Goal: Task Accomplishment & Management: Manage account settings

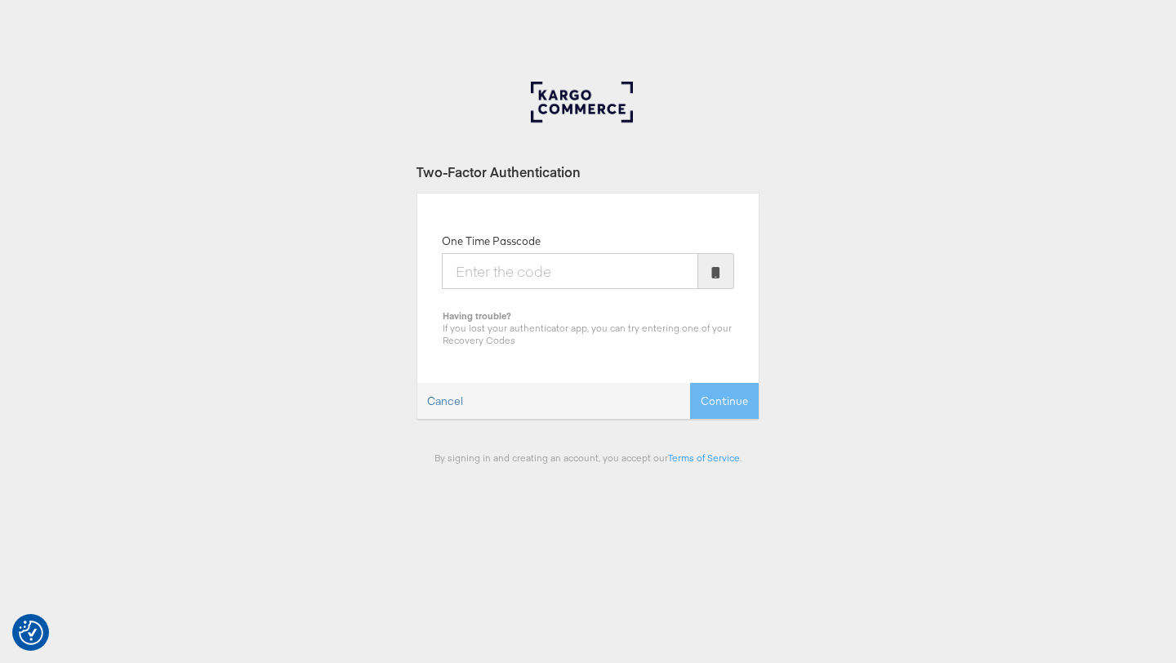
click at [514, 260] on input "One Time Passcode" at bounding box center [570, 271] width 256 height 36
type input "098366"
click at [742, 414] on button "Continue" at bounding box center [724, 401] width 69 height 37
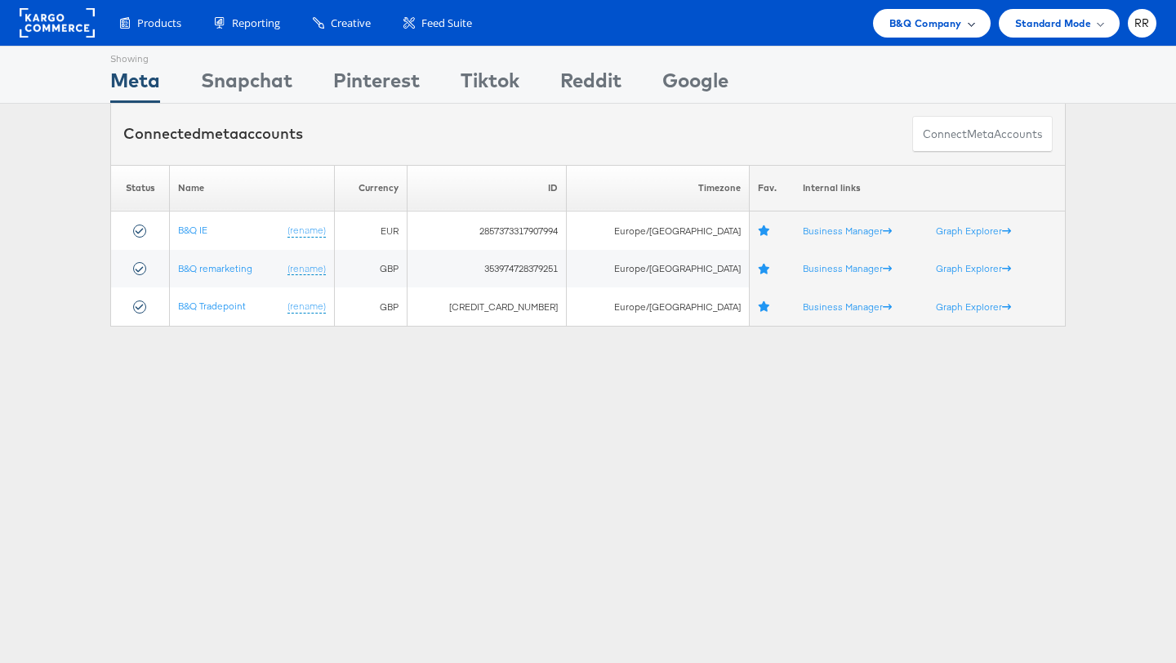
click at [893, 30] on span "B&Q Company" at bounding box center [925, 23] width 73 height 17
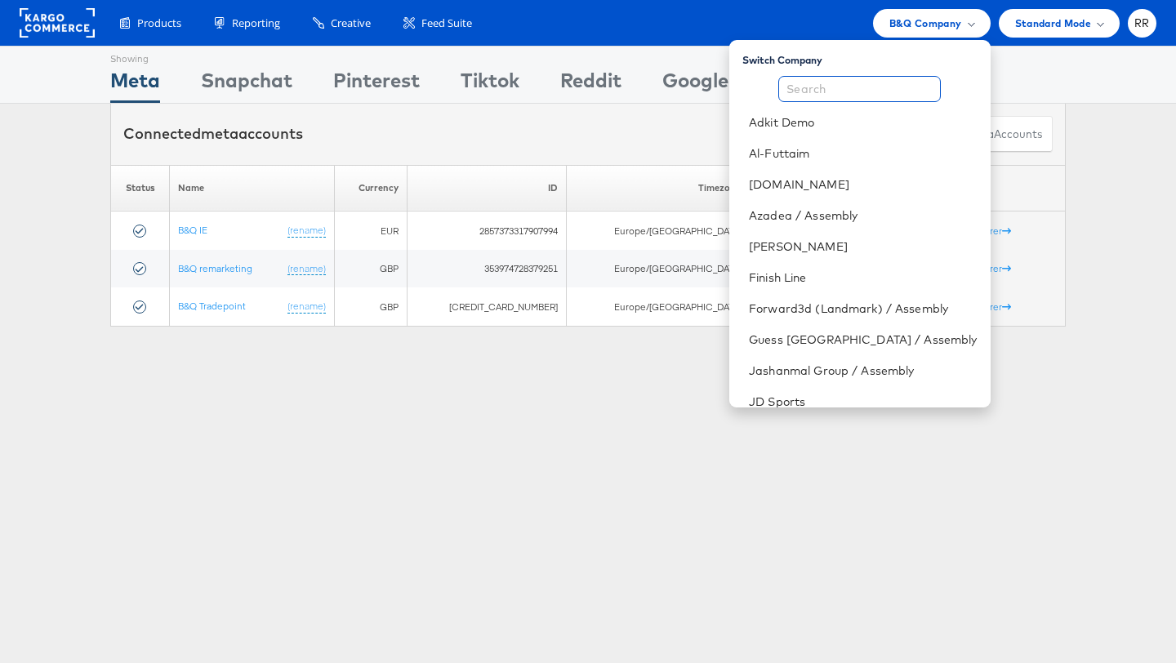
click at [905, 96] on input "text" at bounding box center [859, 89] width 162 height 26
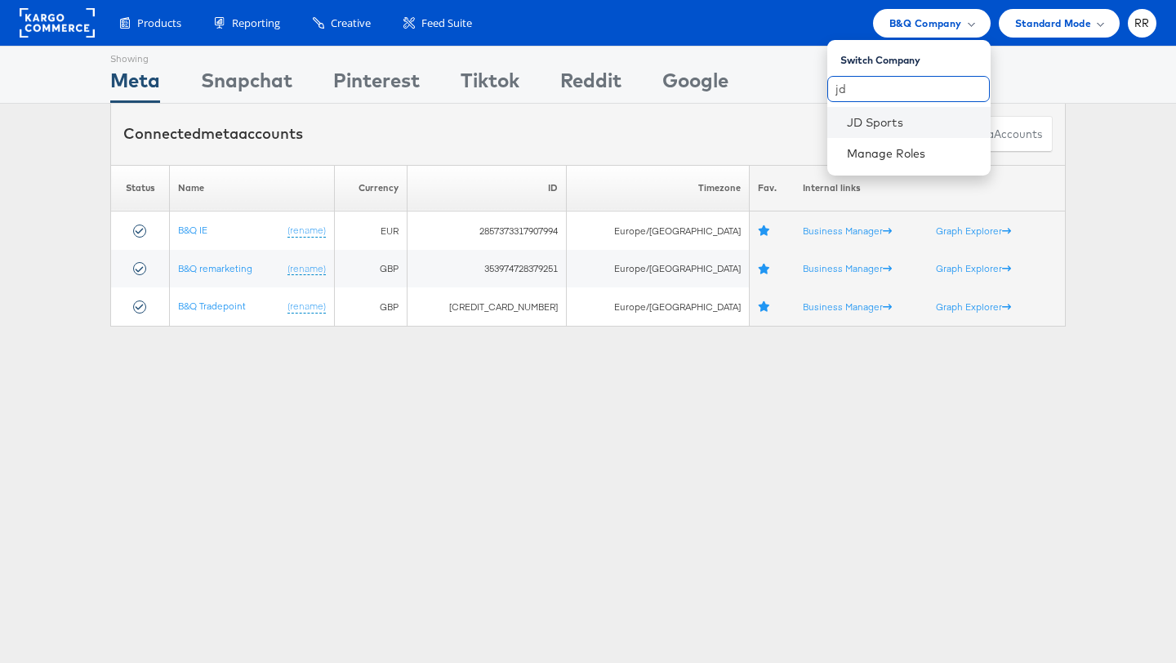
type input "jd"
click at [887, 131] on li "JD Sports" at bounding box center [908, 122] width 163 height 31
click at [931, 114] on link "JD Sports" at bounding box center [912, 122] width 131 height 16
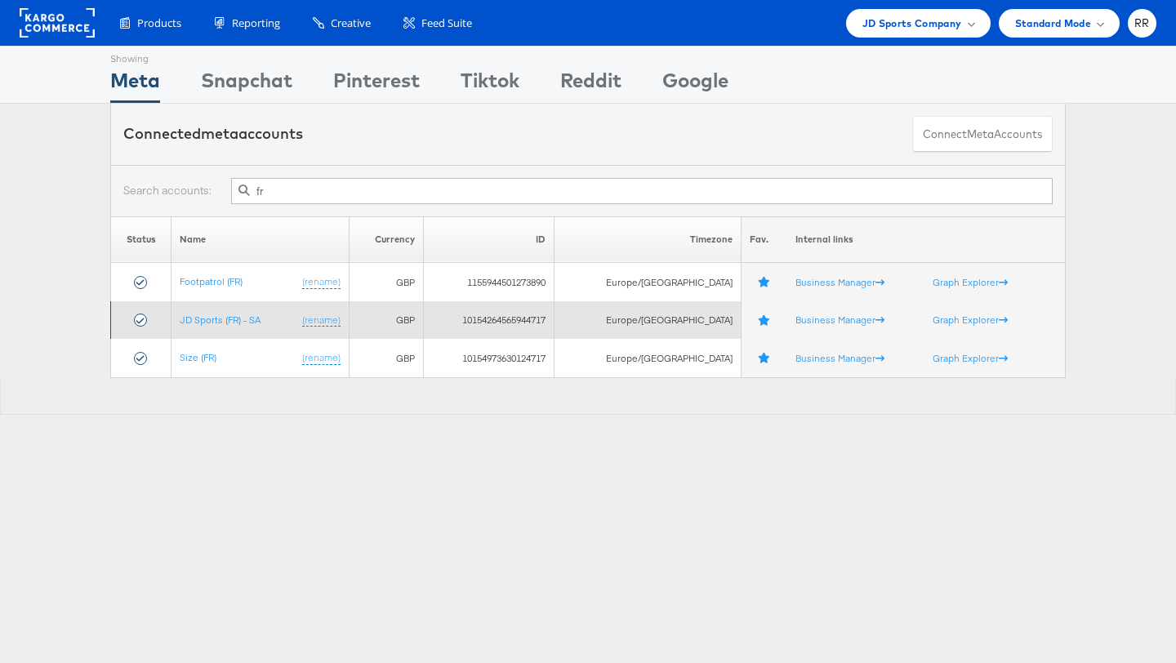
type input "fr"
click at [247, 308] on td "JD Sports (FR) - SA (rename)" at bounding box center [259, 320] width 177 height 38
click at [248, 315] on link "JD Sports (FR) - SA" at bounding box center [220, 319] width 81 height 12
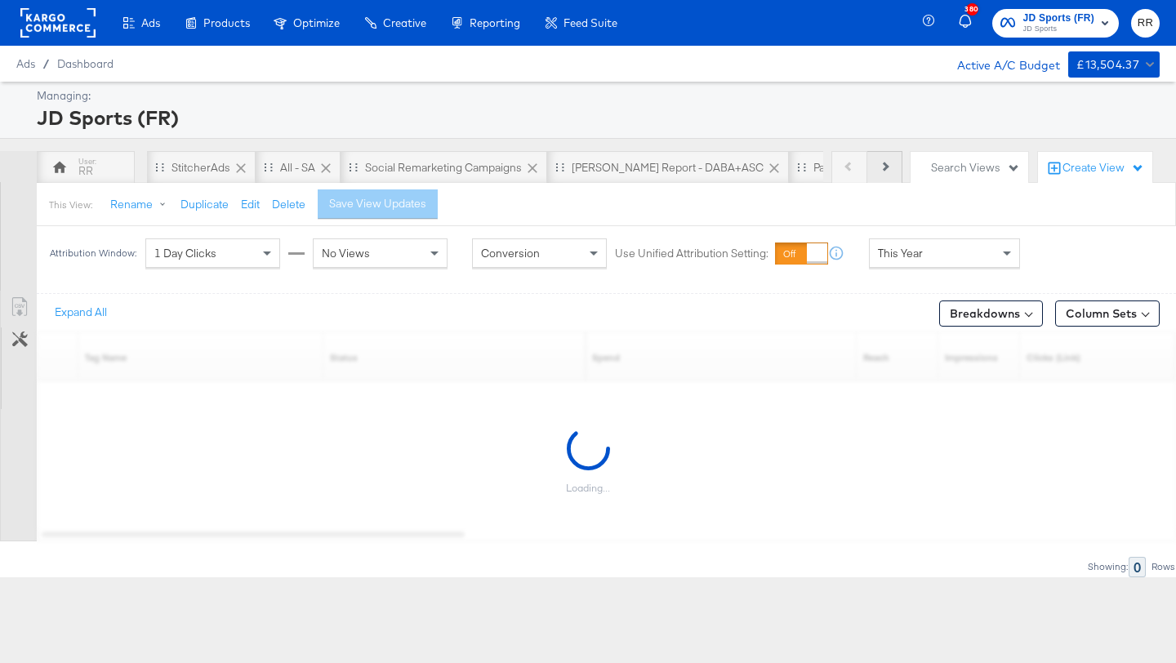
click at [881, 170] on button "Next" at bounding box center [884, 167] width 35 height 33
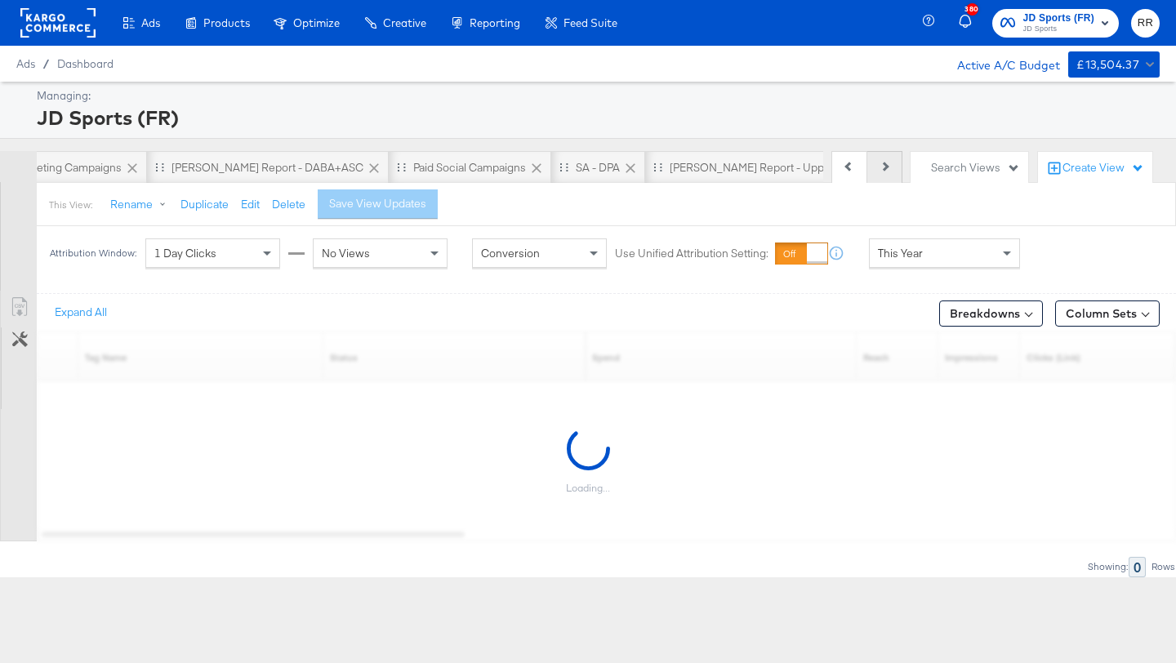
click at [881, 170] on button "Next" at bounding box center [884, 167] width 35 height 33
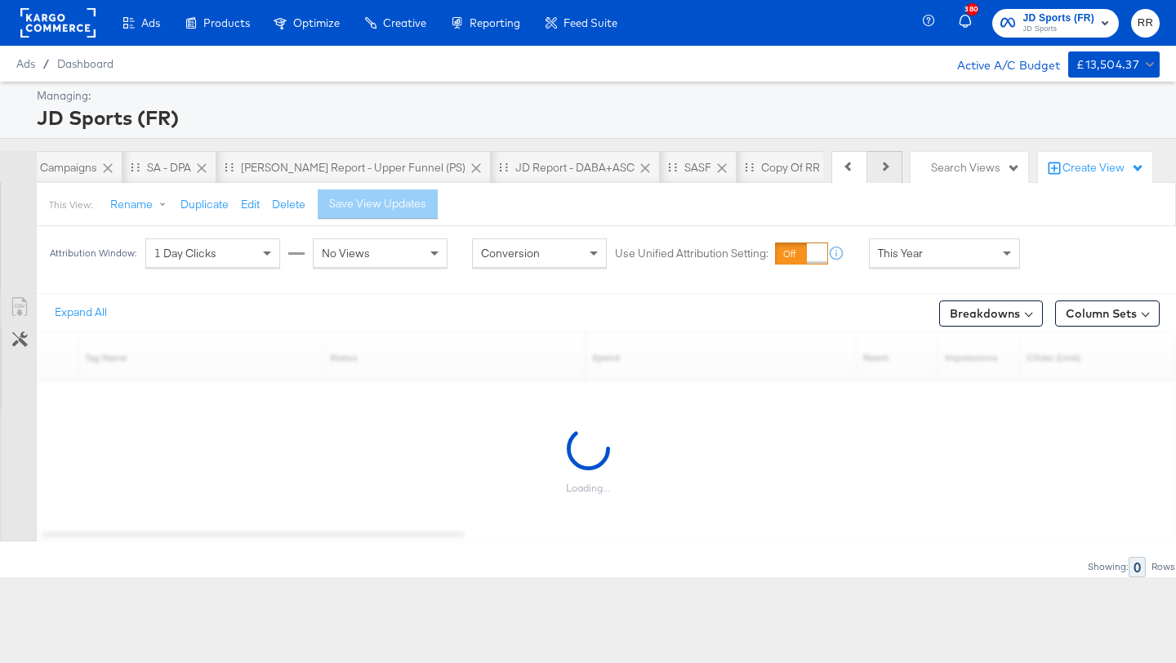
click at [881, 170] on button "Next" at bounding box center [884, 167] width 35 height 33
click at [881, 170] on div "Previous Next" at bounding box center [866, 167] width 71 height 33
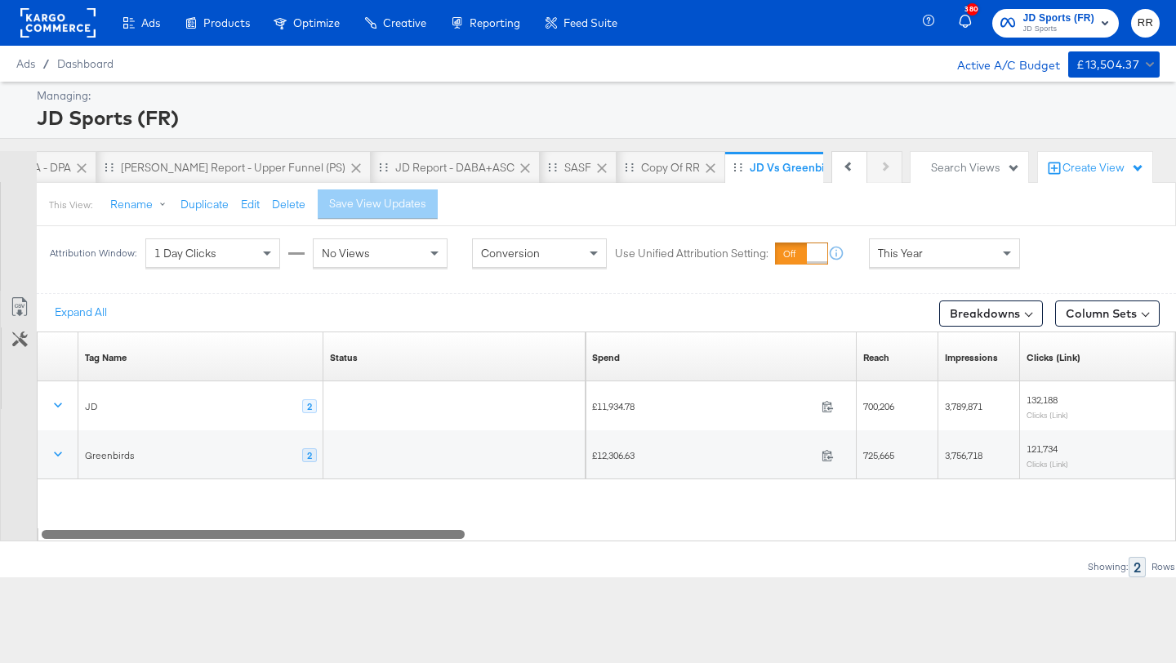
drag, startPoint x: 394, startPoint y: 531, endPoint x: 371, endPoint y: 527, distance: 23.2
click at [371, 527] on div "Tag Name Sorting Unavailable Status Sorting Unavailable Spend Sorting Unavailab…" at bounding box center [606, 436] width 1139 height 210
drag, startPoint x: 335, startPoint y: 517, endPoint x: 359, endPoint y: 521, distance: 24.8
click at [358, 520] on div "Tag Name Sorting Unavailable Status Sorting Unavailable Spend Sorting Unavailab…" at bounding box center [607, 430] width 1139 height 196
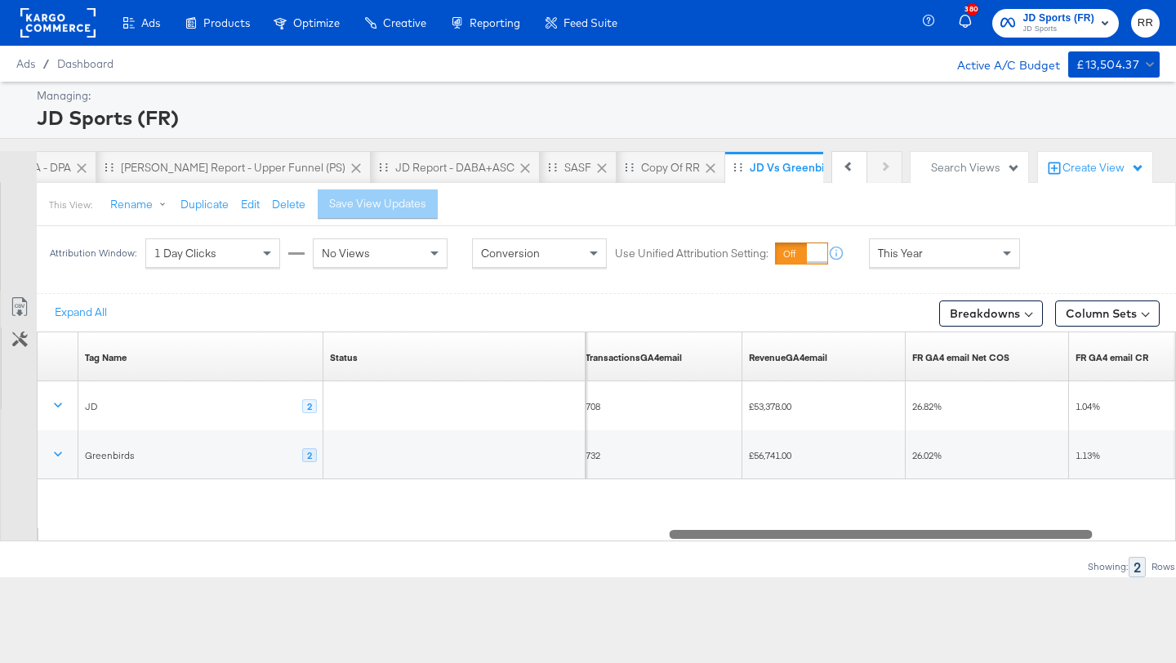
drag, startPoint x: 361, startPoint y: 530, endPoint x: 983, endPoint y: 554, distance: 622.5
click at [983, 554] on div "Expand All Breakdowns Column Sets Customize KPIs Export as CSV Tag Name Sorting…" at bounding box center [588, 434] width 1176 height 283
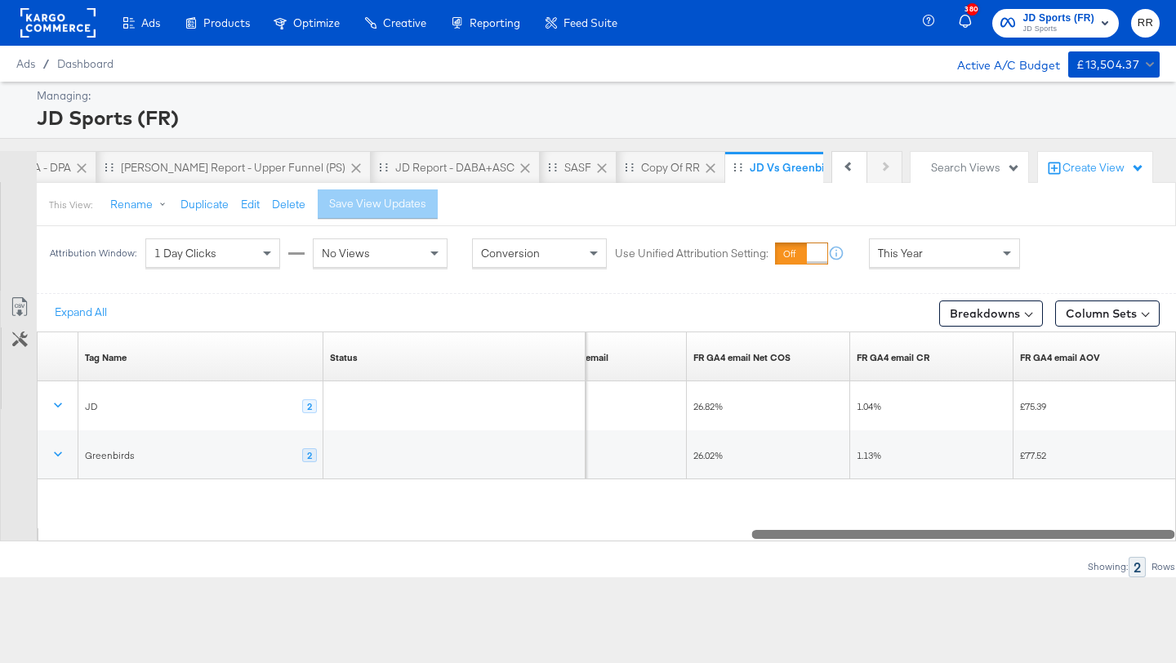
drag, startPoint x: 926, startPoint y: 536, endPoint x: 1034, endPoint y: 540, distance: 108.7
click at [1034, 540] on div at bounding box center [962, 534] width 423 height 14
click at [909, 272] on div "Attribution Window: 1 Day Clicks No Views Conversion Use Unified Attribution Se…" at bounding box center [538, 253] width 1003 height 54
click at [912, 259] on span "This Year" at bounding box center [900, 253] width 45 height 15
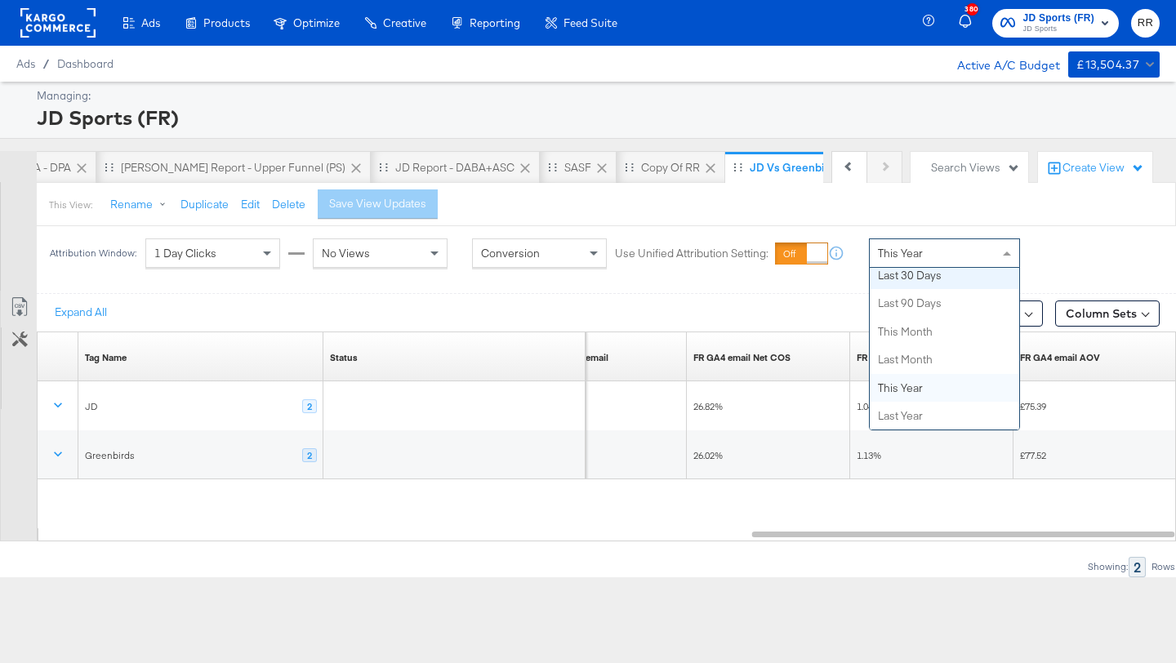
scroll to position [0, 0]
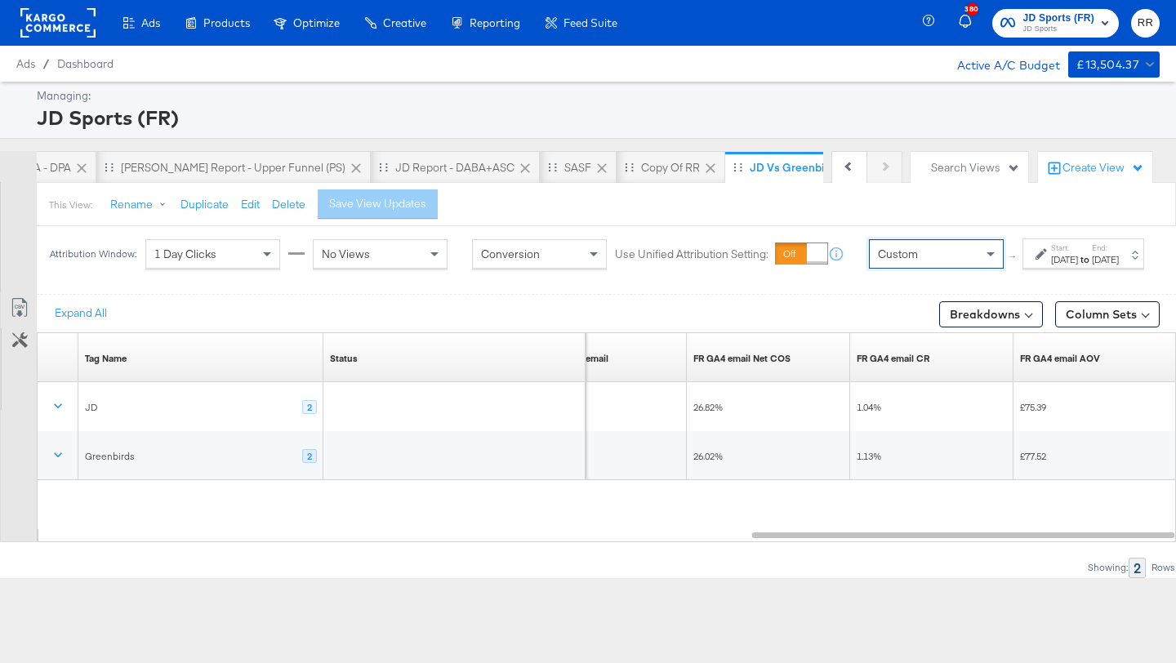
click at [1051, 253] on label "Start:" at bounding box center [1064, 247] width 27 height 11
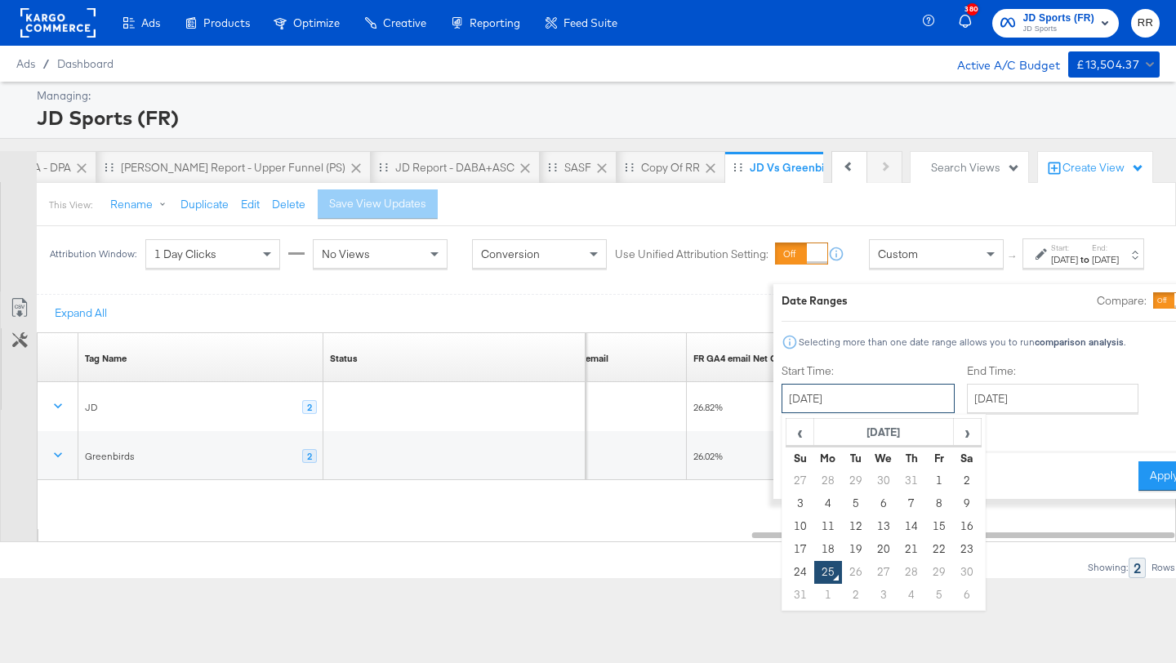
click at [850, 389] on input "[DATE]" at bounding box center [867, 398] width 173 height 29
click at [787, 433] on span "‹" at bounding box center [799, 432] width 25 height 24
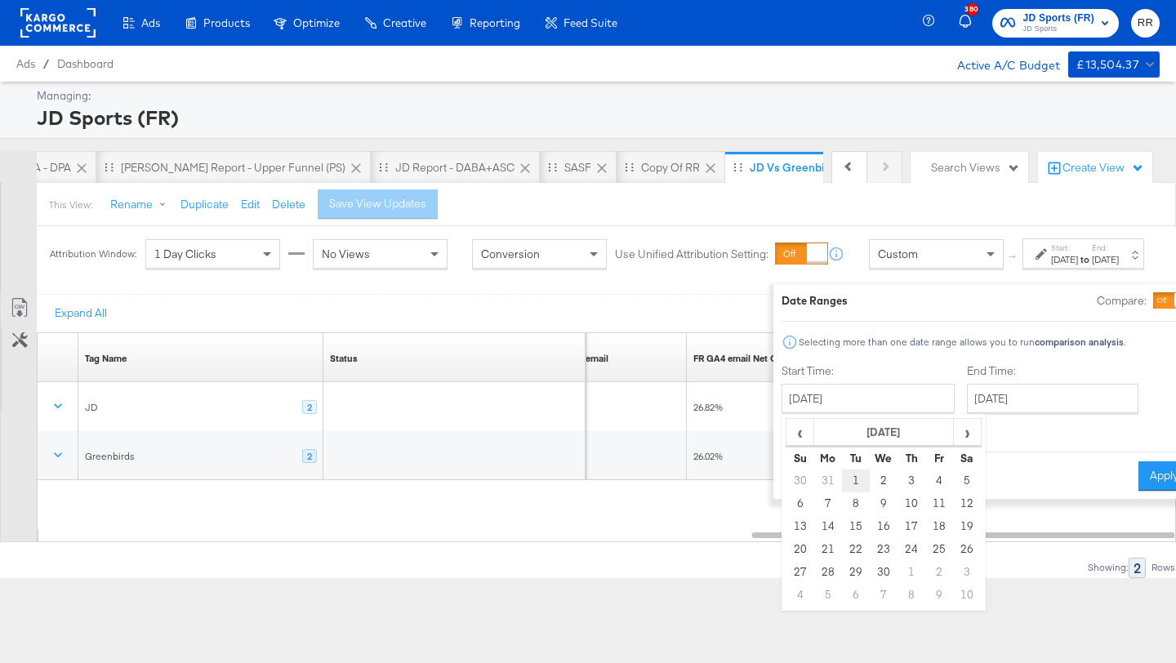
click at [842, 478] on td "1" at bounding box center [856, 480] width 28 height 23
type input "[DATE]"
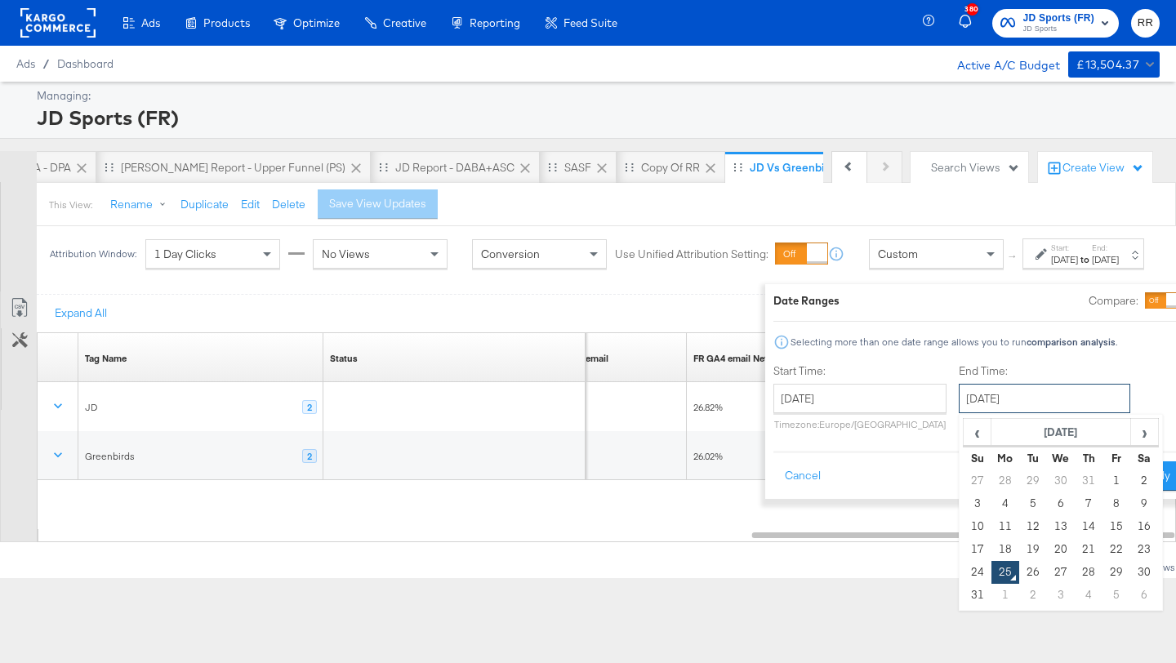
click at [958, 403] on input "[DATE]" at bounding box center [1043, 398] width 171 height 29
click at [963, 571] on td "24" at bounding box center [977, 572] width 28 height 23
type input "[DATE]"
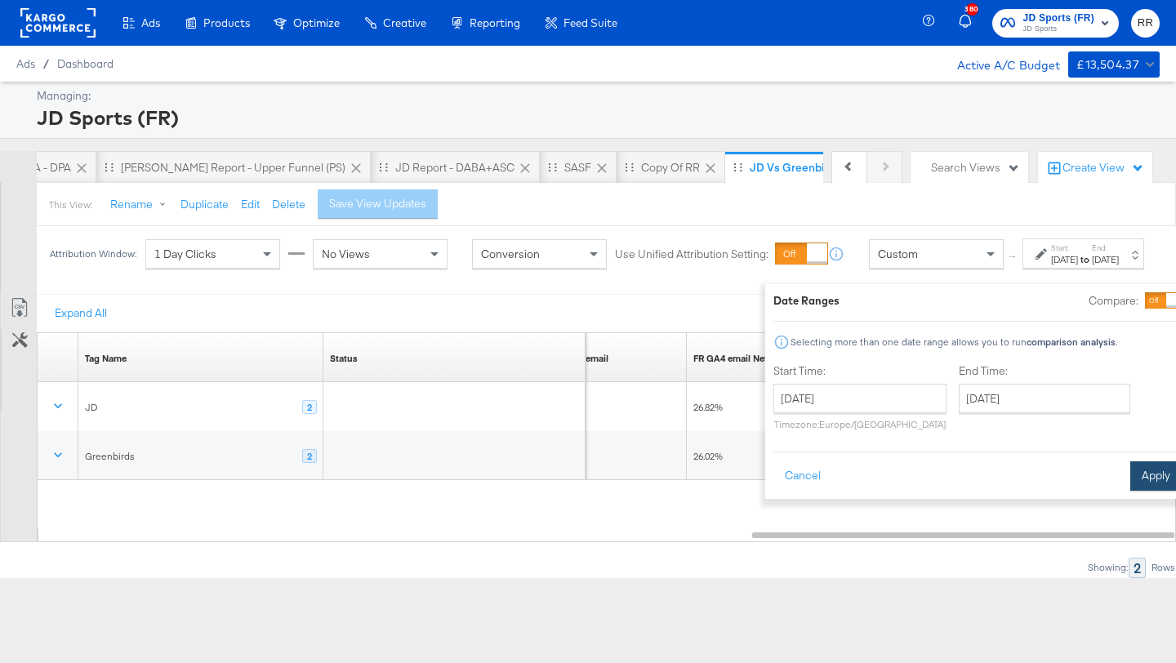
click at [1130, 478] on button "Apply" at bounding box center [1155, 475] width 51 height 29
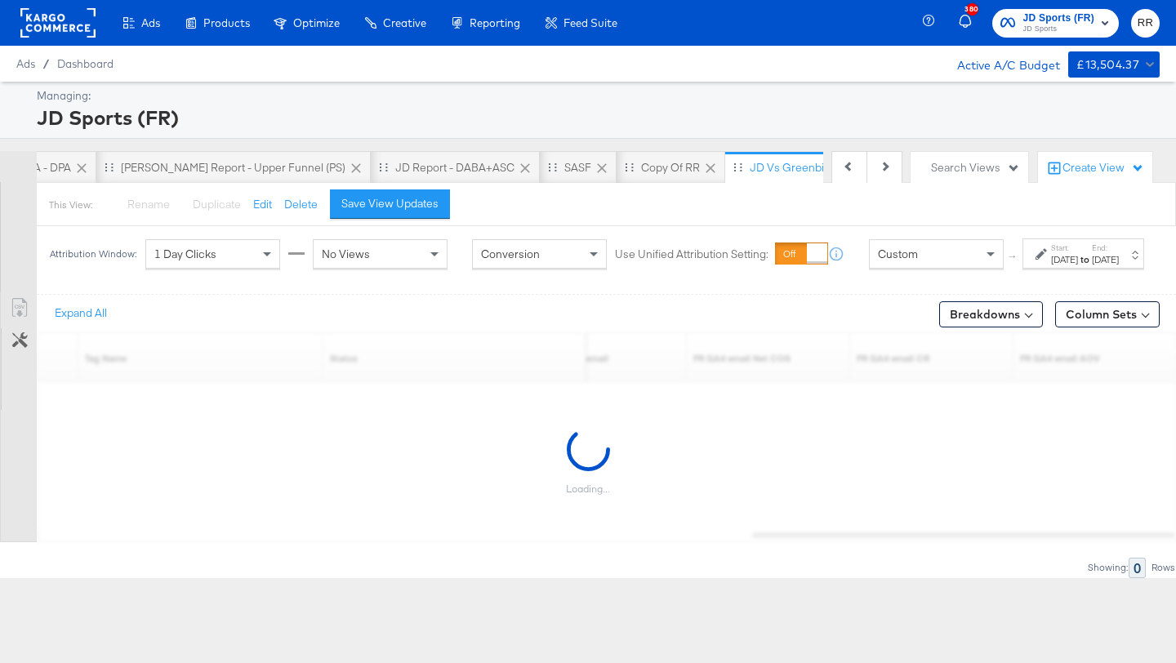
scroll to position [0, 948]
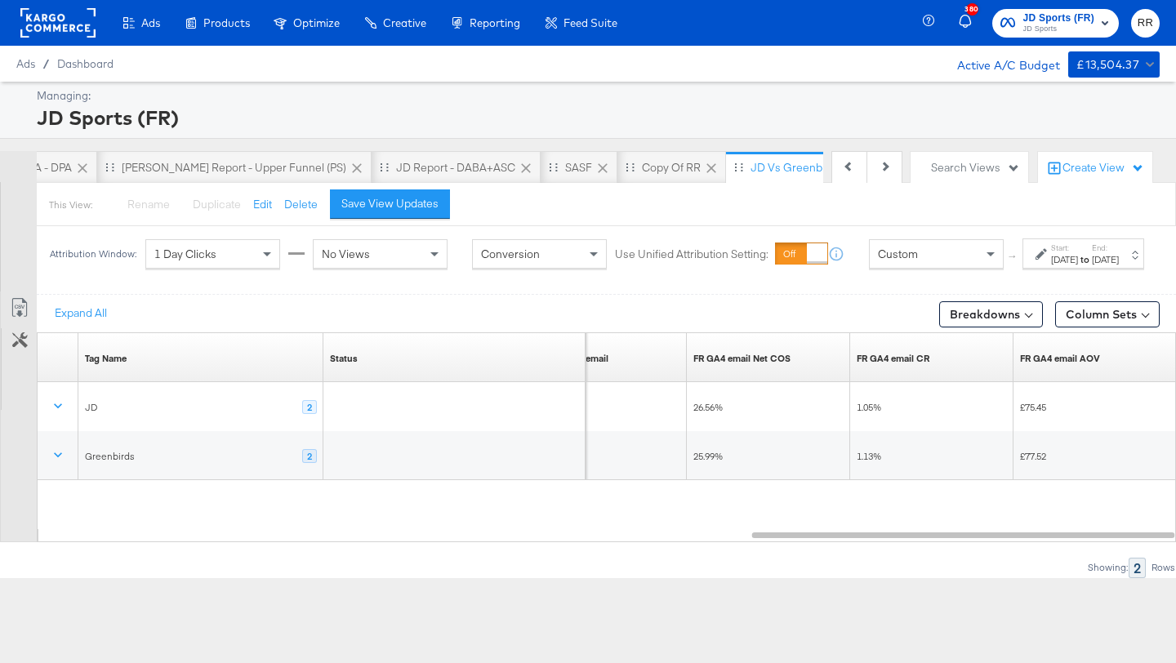
click at [1022, 29] on span "JD Sports (FR) JD Sports" at bounding box center [1055, 23] width 111 height 26
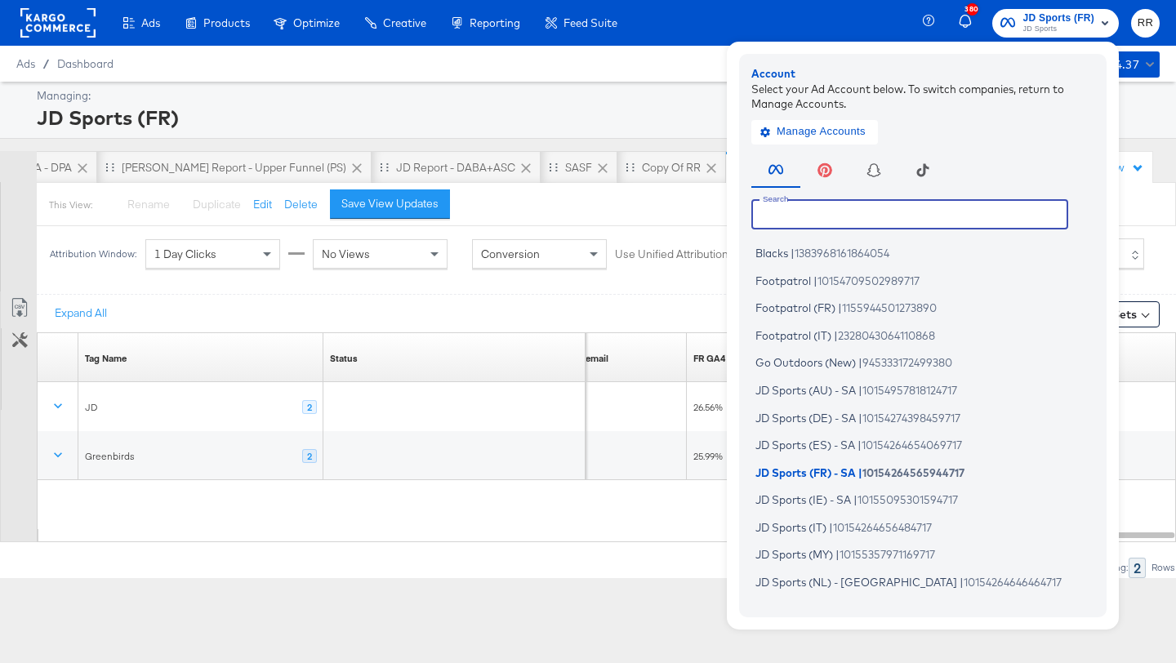
click at [887, 211] on input "text" at bounding box center [909, 213] width 317 height 29
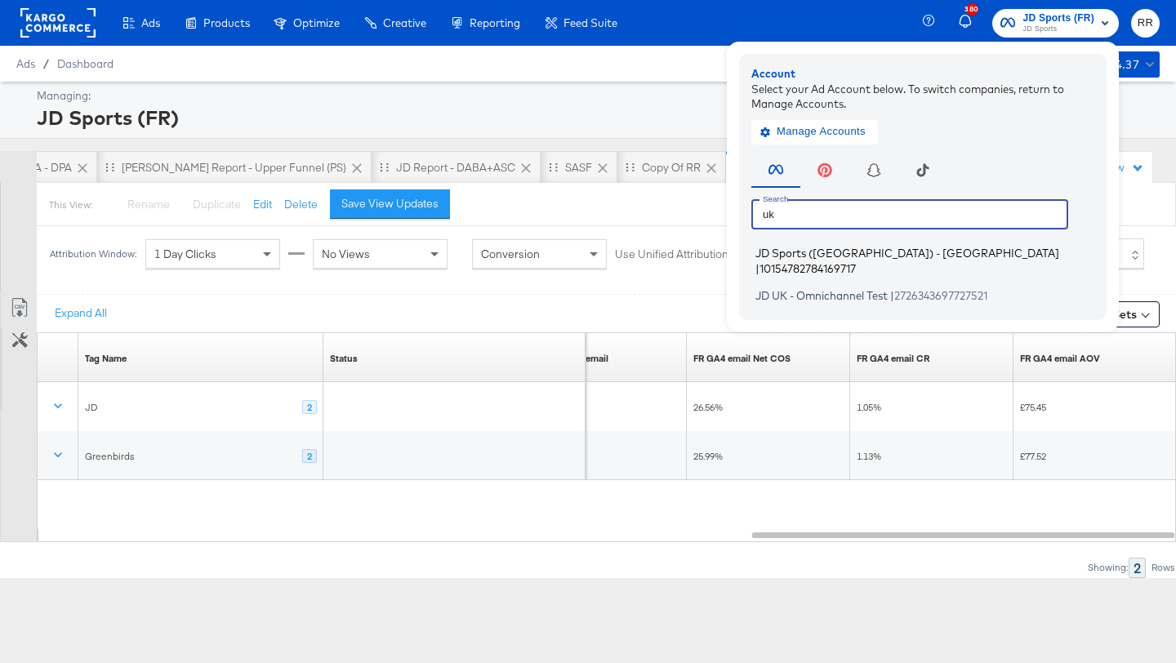
type input "uk"
click at [759, 261] on span "|" at bounding box center [757, 267] width 4 height 13
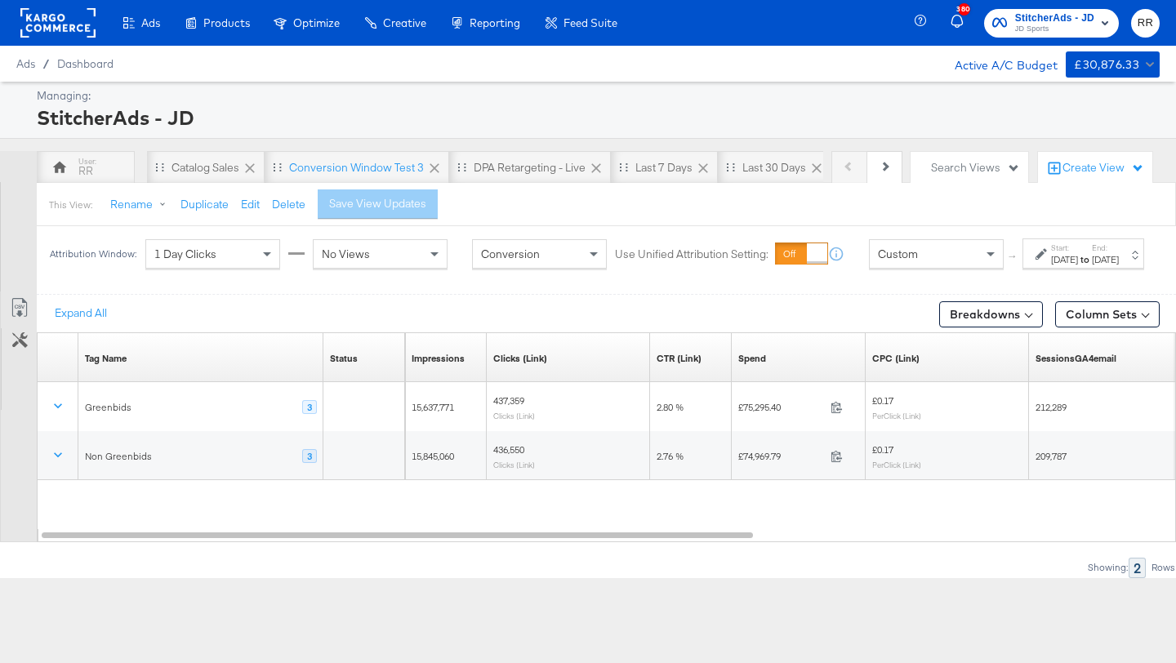
click at [1026, 26] on span "JD Sports" at bounding box center [1054, 29] width 79 height 13
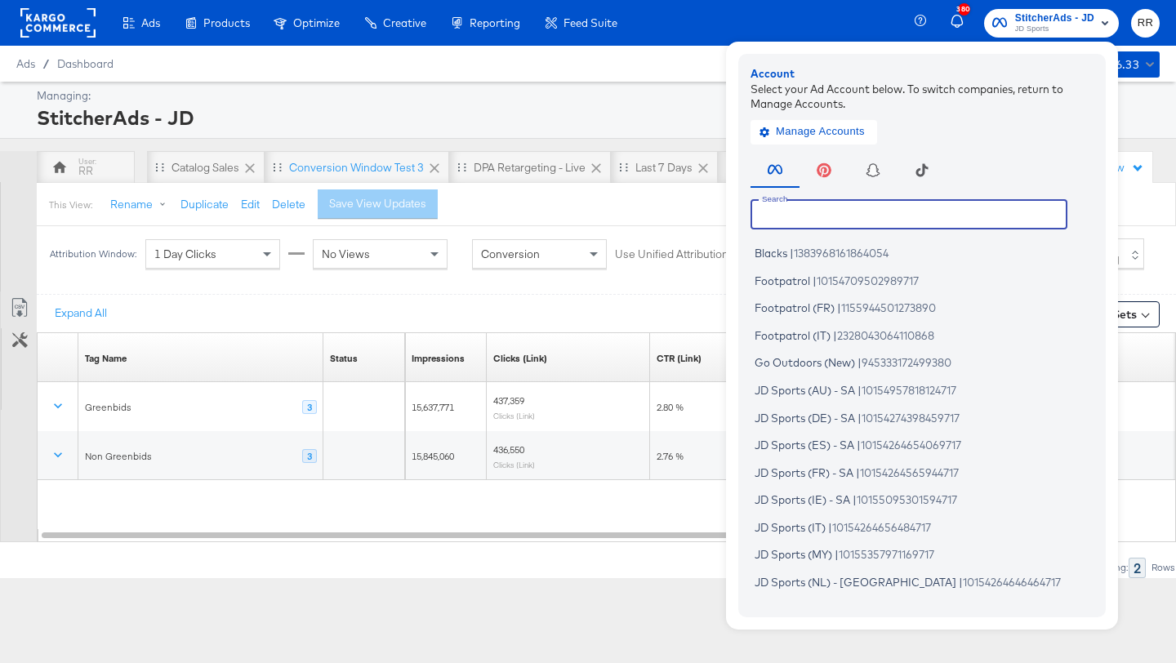
click at [901, 204] on input "text" at bounding box center [908, 213] width 317 height 29
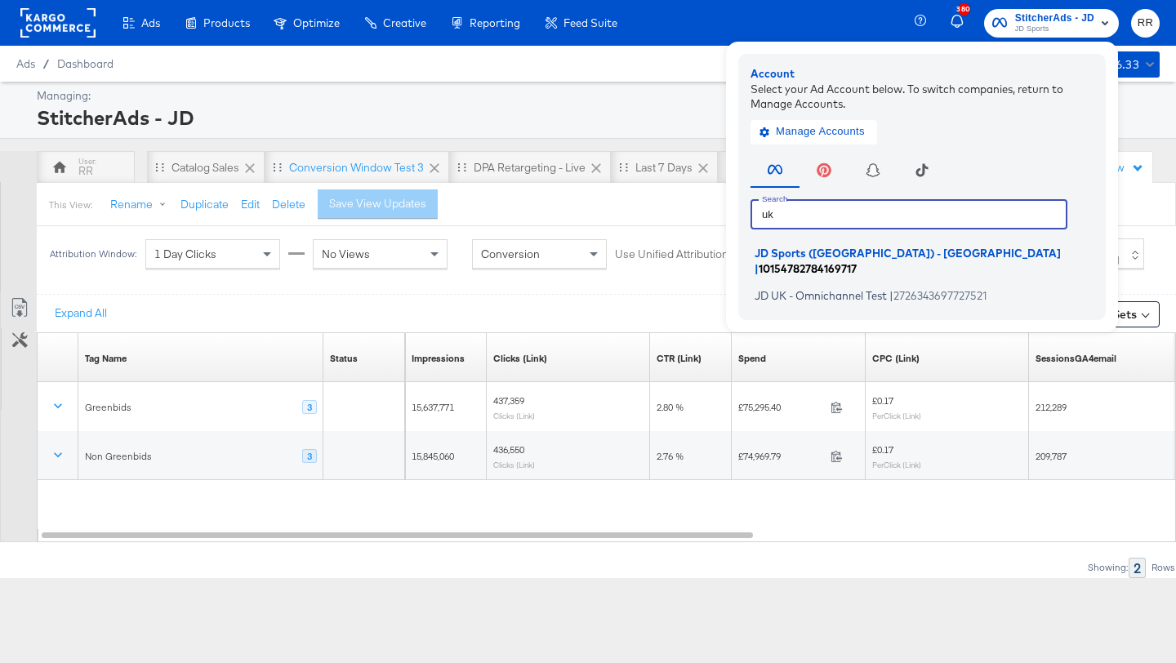
type input "uk"
click at [789, 258] on span "JD Sports ([GEOGRAPHIC_DATA]) - [GEOGRAPHIC_DATA]" at bounding box center [907, 253] width 306 height 13
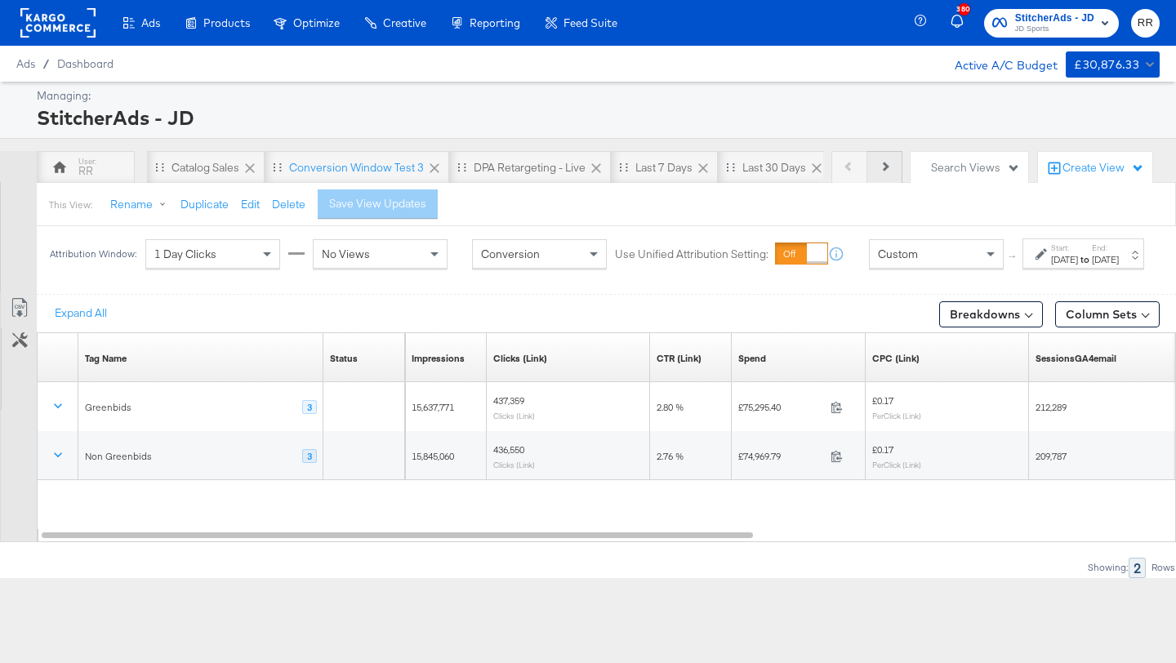
click at [874, 164] on button "Next" at bounding box center [884, 167] width 35 height 33
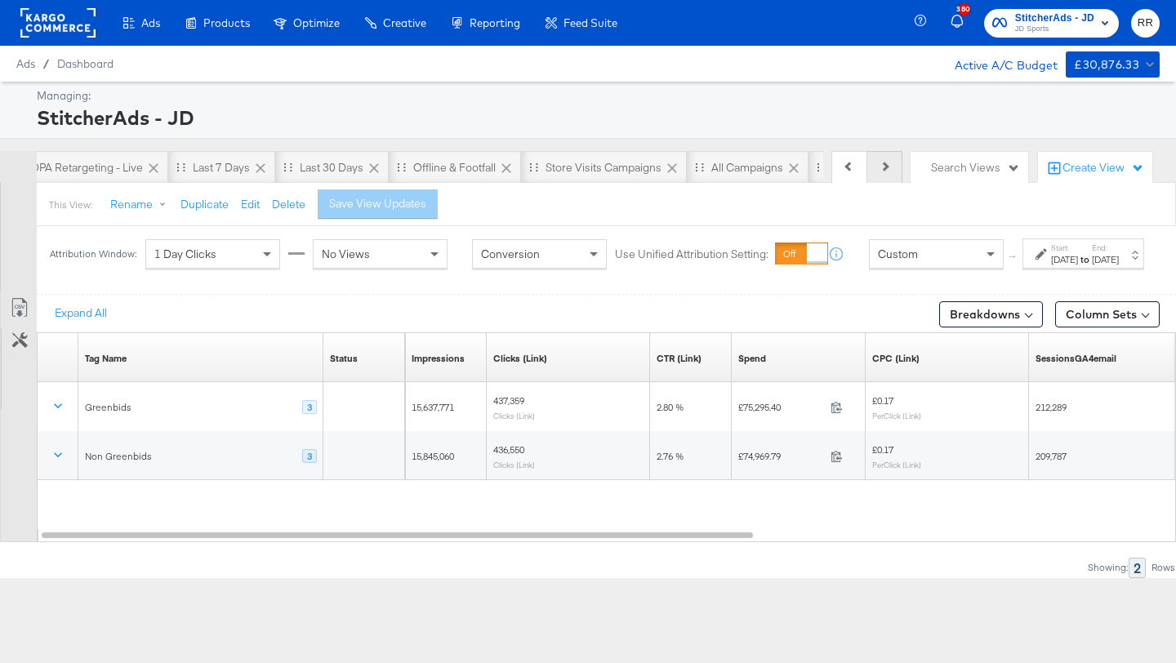
click at [874, 164] on button "Next" at bounding box center [884, 167] width 35 height 33
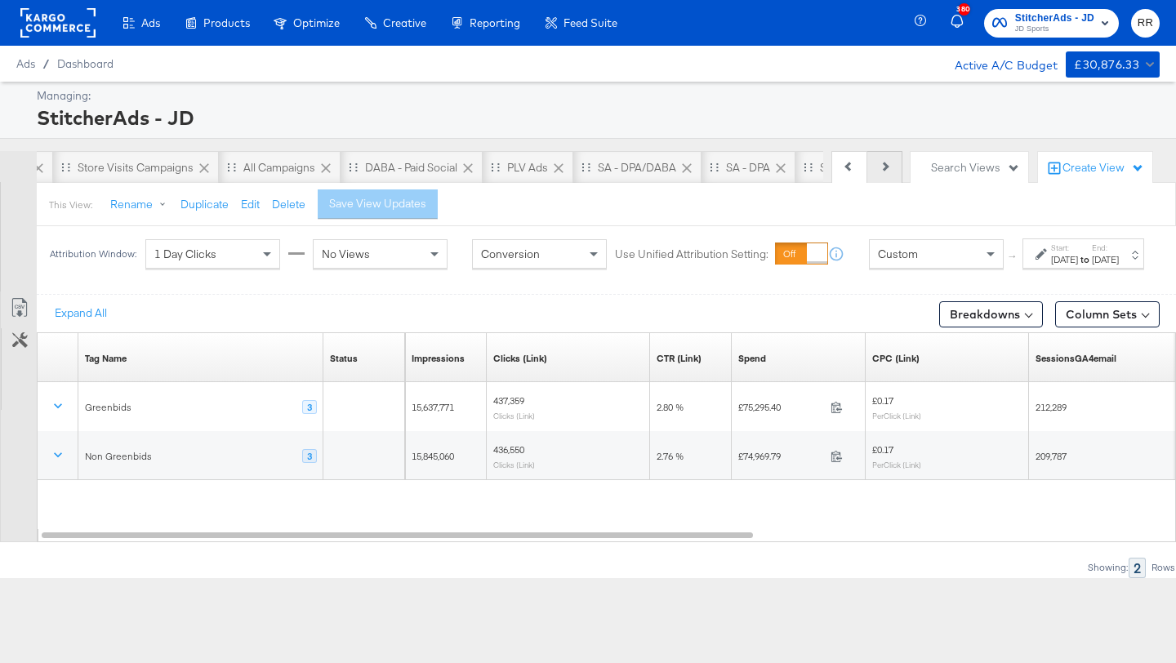
click at [874, 164] on button "Next" at bounding box center [884, 167] width 35 height 33
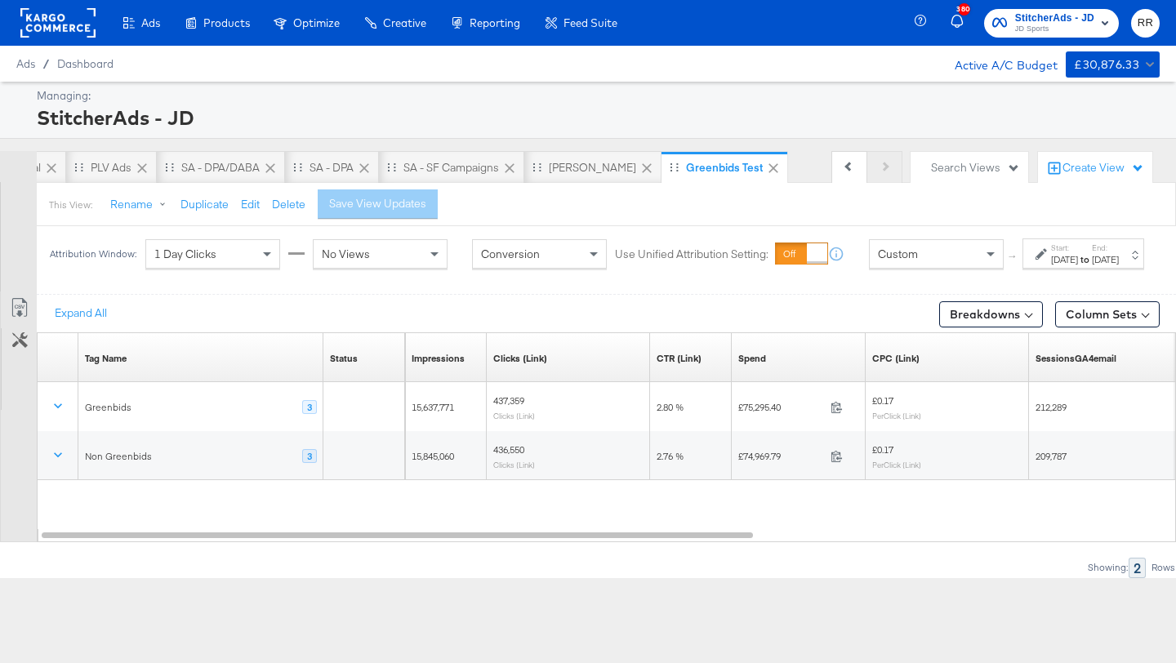
click at [874, 164] on div "Previous Next" at bounding box center [866, 167] width 71 height 33
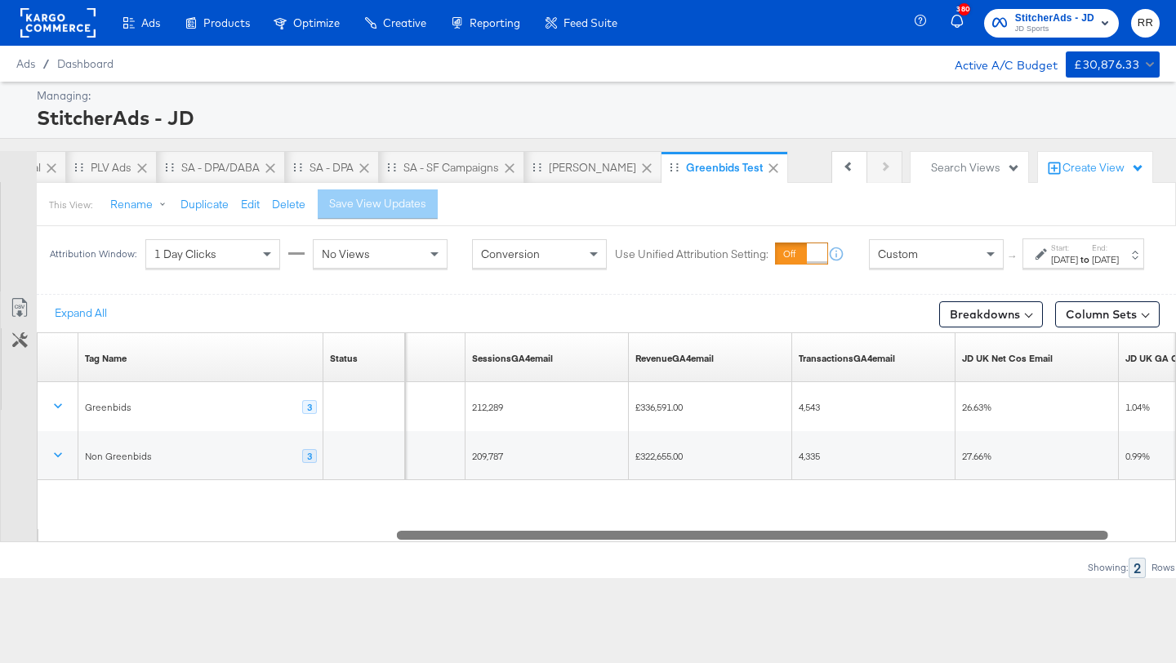
drag, startPoint x: 677, startPoint y: 549, endPoint x: 1025, endPoint y: 554, distance: 348.6
click at [1025, 541] on div at bounding box center [752, 534] width 711 height 14
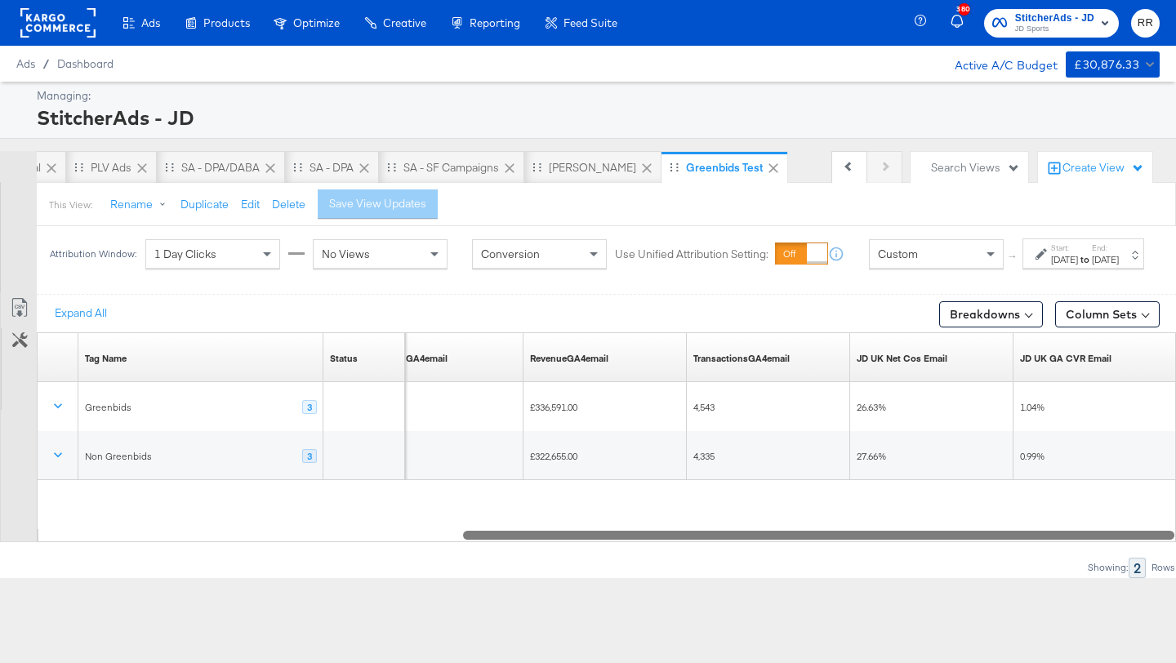
drag, startPoint x: 976, startPoint y: 547, endPoint x: 1067, endPoint y: 546, distance: 91.4
click at [1067, 541] on div at bounding box center [818, 534] width 711 height 14
drag, startPoint x: 866, startPoint y: 550, endPoint x: 989, endPoint y: 546, distance: 122.5
click at [989, 541] on div at bounding box center [818, 534] width 711 height 14
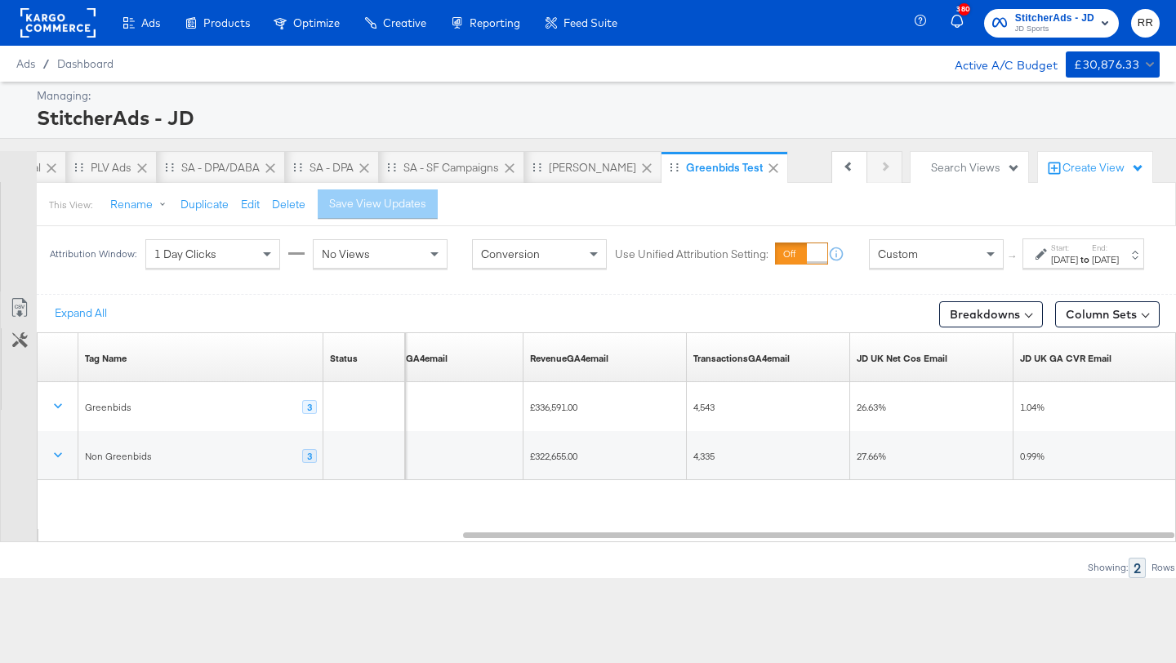
click at [1051, 253] on label "Start:" at bounding box center [1064, 247] width 27 height 11
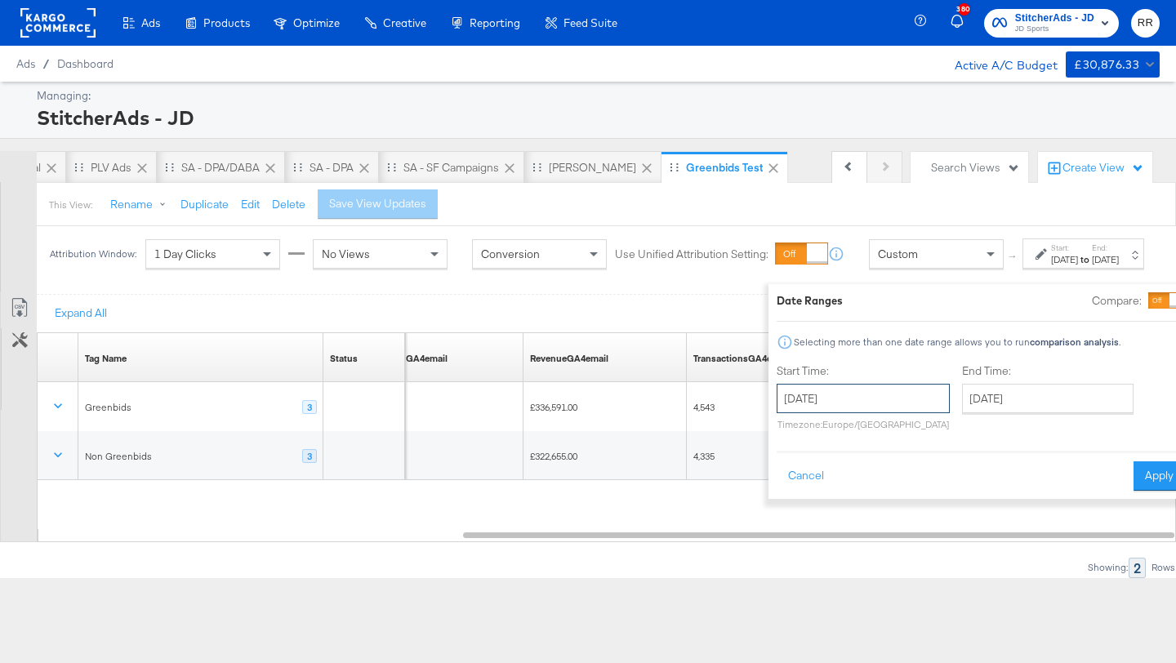
click at [857, 394] on input "August 6th 2025" at bounding box center [862, 398] width 173 height 29
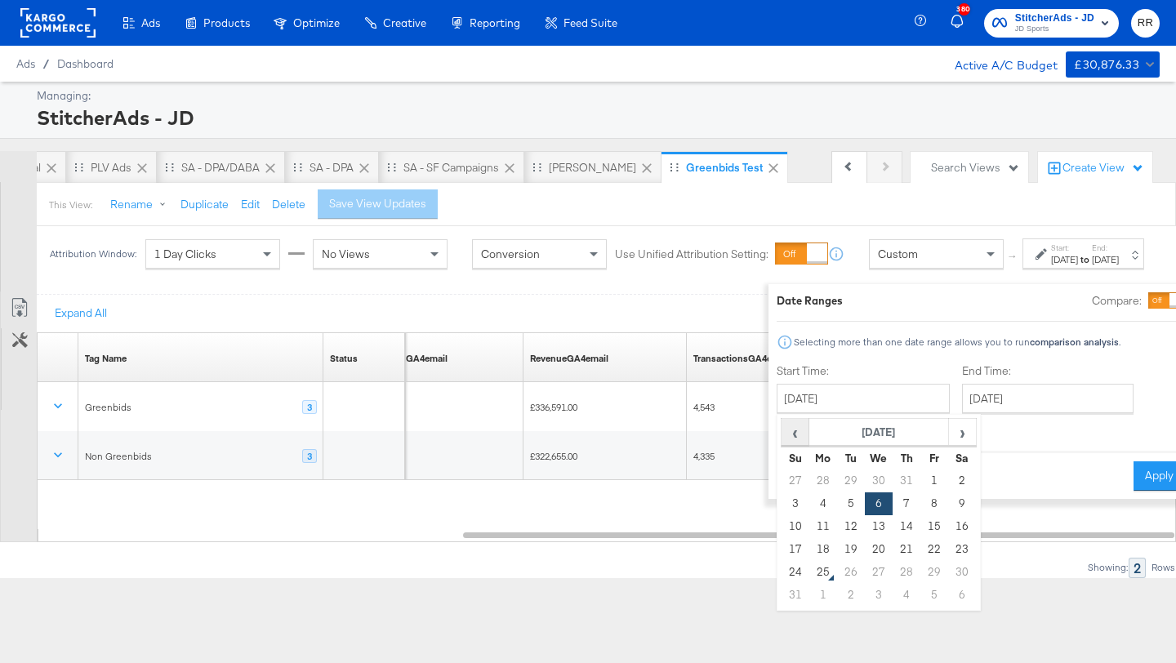
click at [782, 428] on span "‹" at bounding box center [794, 432] width 25 height 24
click at [892, 480] on td "1" at bounding box center [906, 480] width 28 height 23
type input "May 1st 2025"
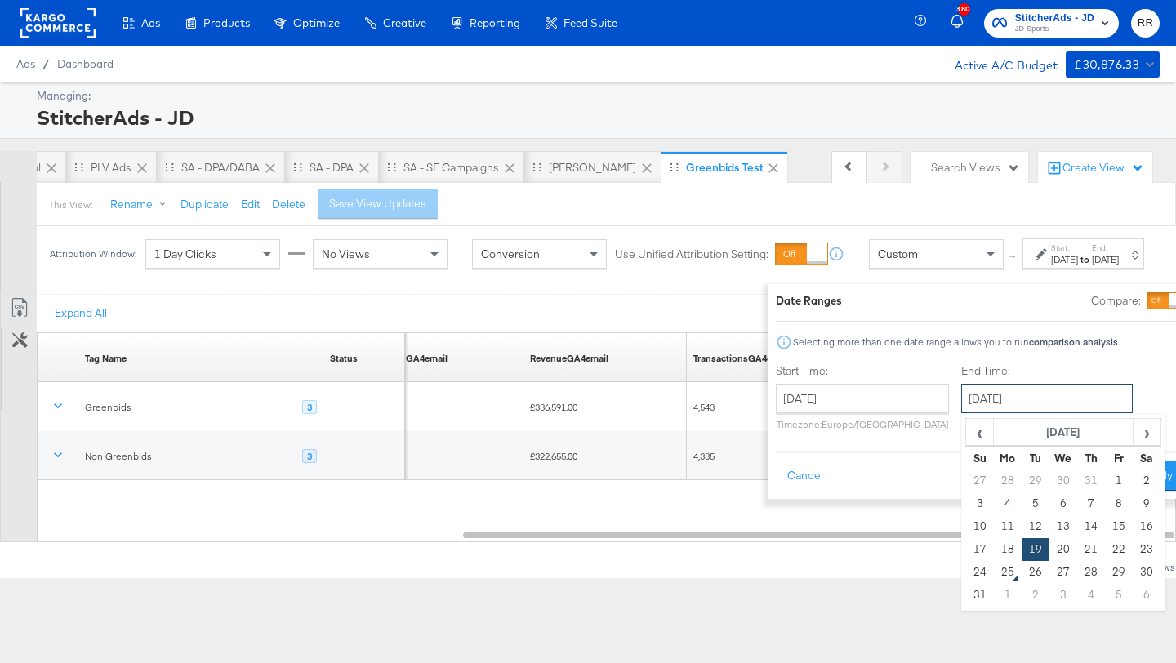
click at [961, 403] on input "August 19th 2025" at bounding box center [1046, 398] width 171 height 29
click at [966, 574] on td "24" at bounding box center [980, 572] width 28 height 23
type input "[DATE]"
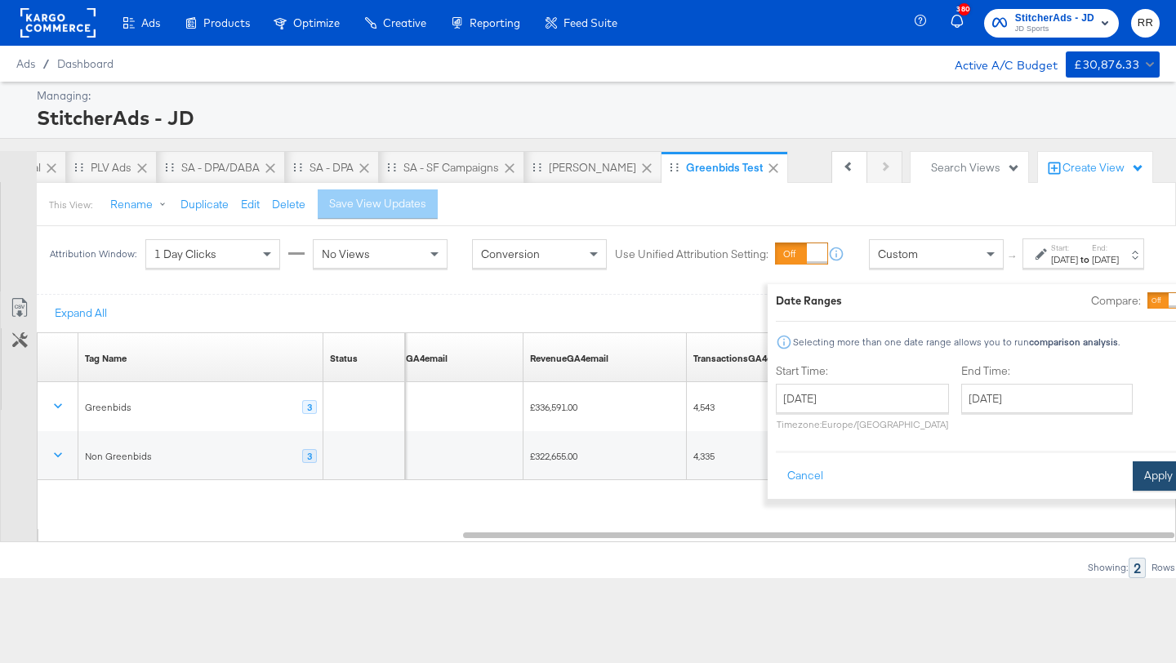
click at [1132, 478] on button "Apply" at bounding box center [1157, 475] width 51 height 29
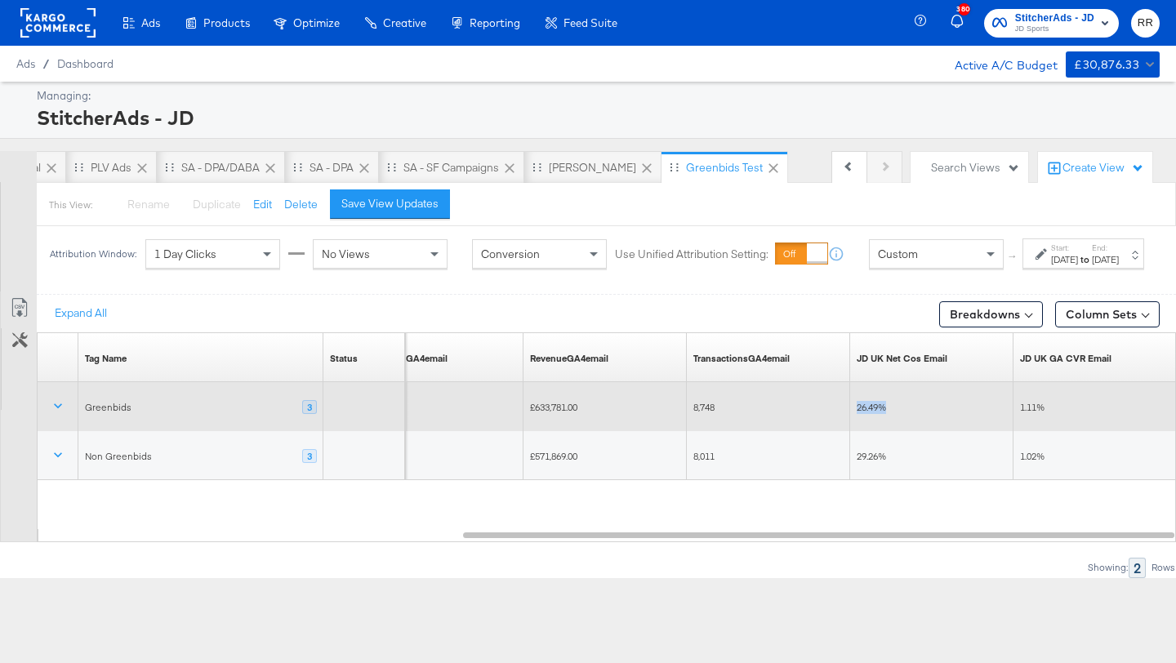
drag, startPoint x: 856, startPoint y: 416, endPoint x: 914, endPoint y: 420, distance: 58.2
click at [914, 414] on div "26.49%" at bounding box center [931, 407] width 150 height 13
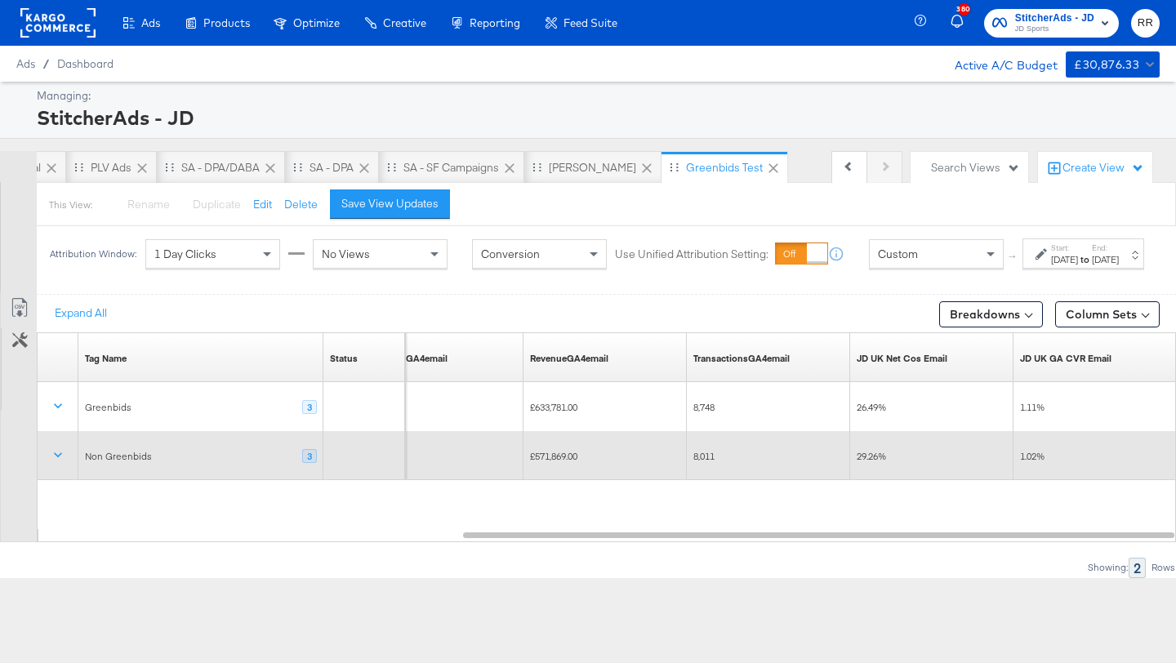
drag, startPoint x: 896, startPoint y: 478, endPoint x: 868, endPoint y: 478, distance: 27.8
click at [868, 469] on div "29.26%" at bounding box center [931, 456] width 163 height 26
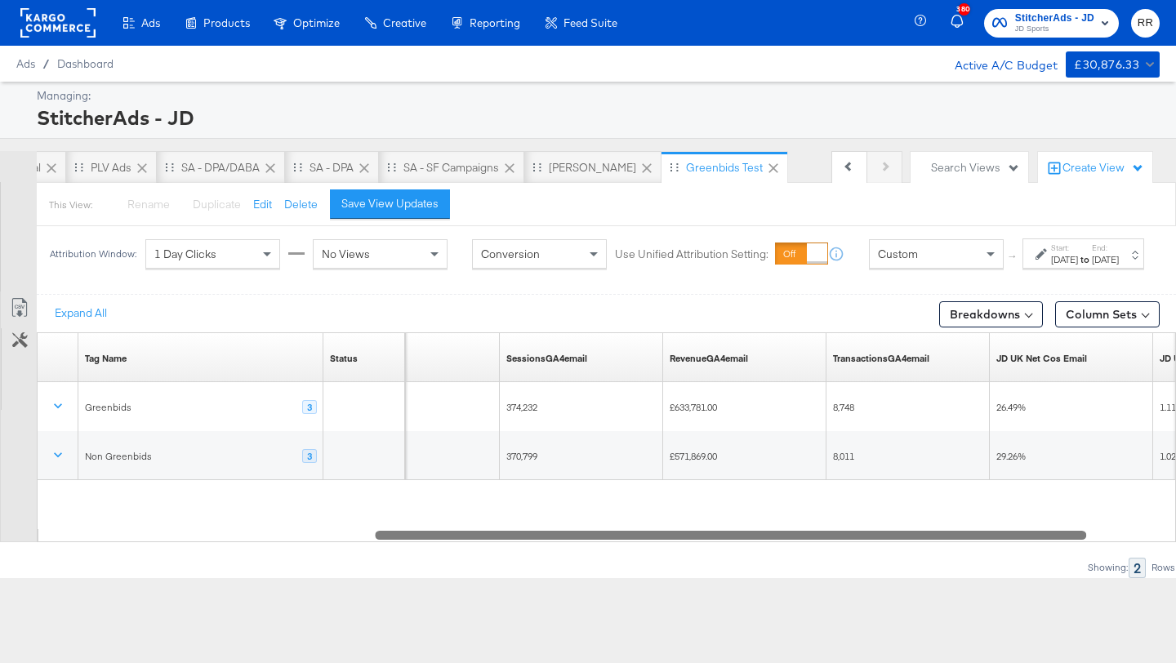
drag, startPoint x: 810, startPoint y: 549, endPoint x: 722, endPoint y: 546, distance: 87.4
click at [722, 541] on div at bounding box center [730, 534] width 711 height 14
